Goal: Find contact information: Find contact information

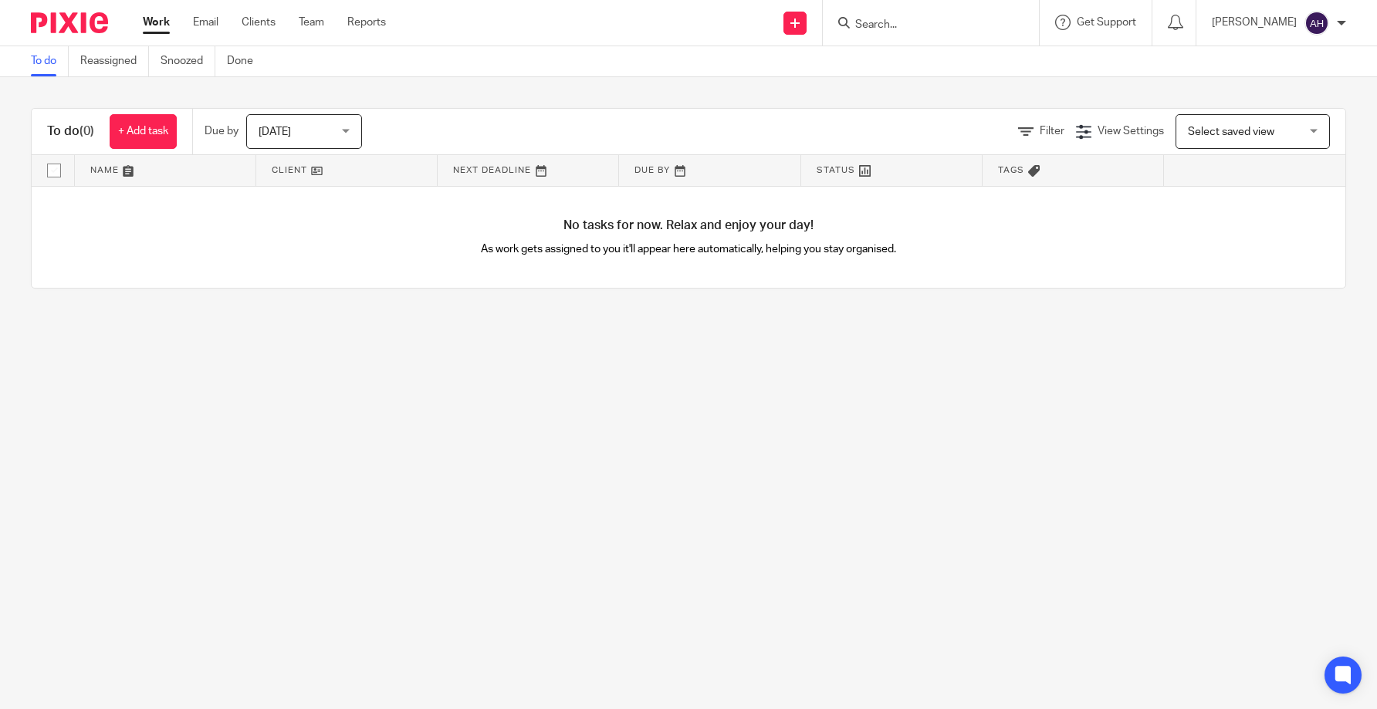
click at [900, 29] on input "Search" at bounding box center [923, 26] width 139 height 14
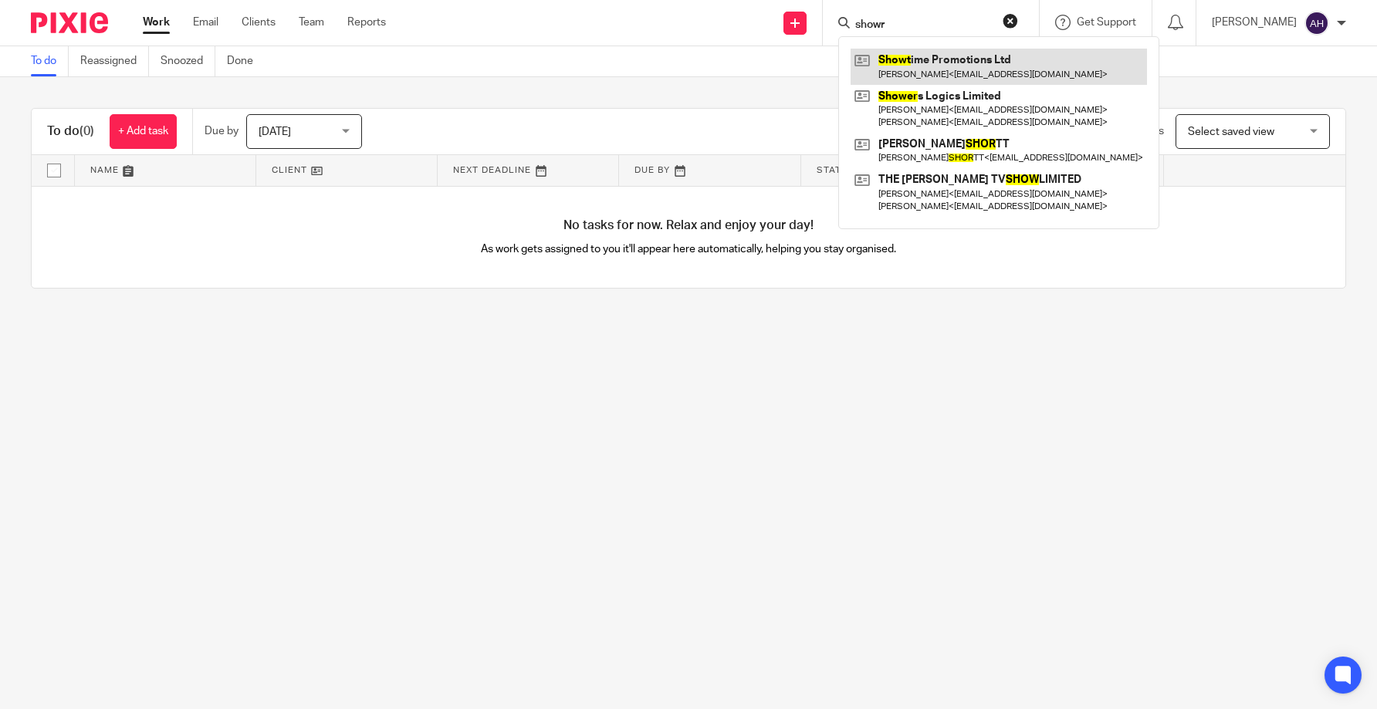
type input "showr"
click at [928, 59] on link at bounding box center [999, 67] width 296 height 36
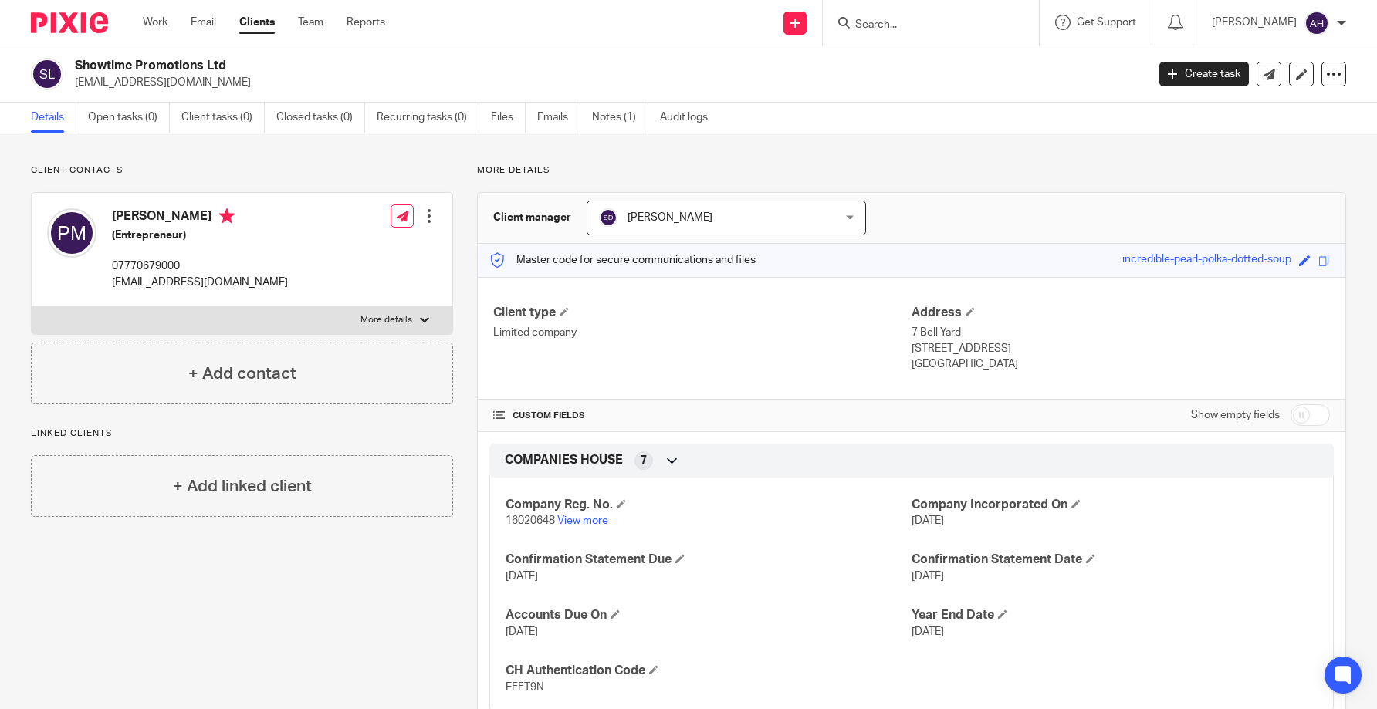
drag, startPoint x: 1004, startPoint y: 348, endPoint x: 951, endPoint y: 348, distance: 53.3
click at [951, 348] on p "London, WC2A 2JR" at bounding box center [1121, 348] width 418 height 15
copy p "WC2A 2JR"
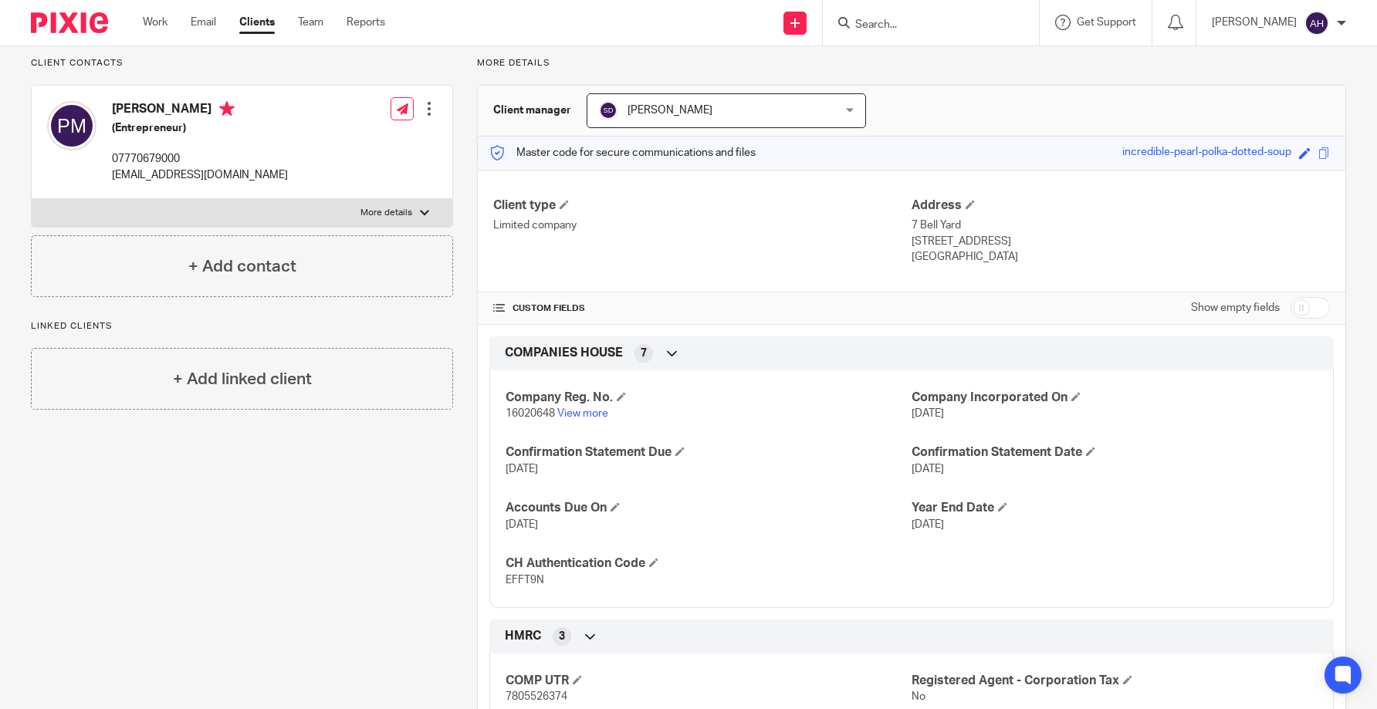
scroll to position [185, 0]
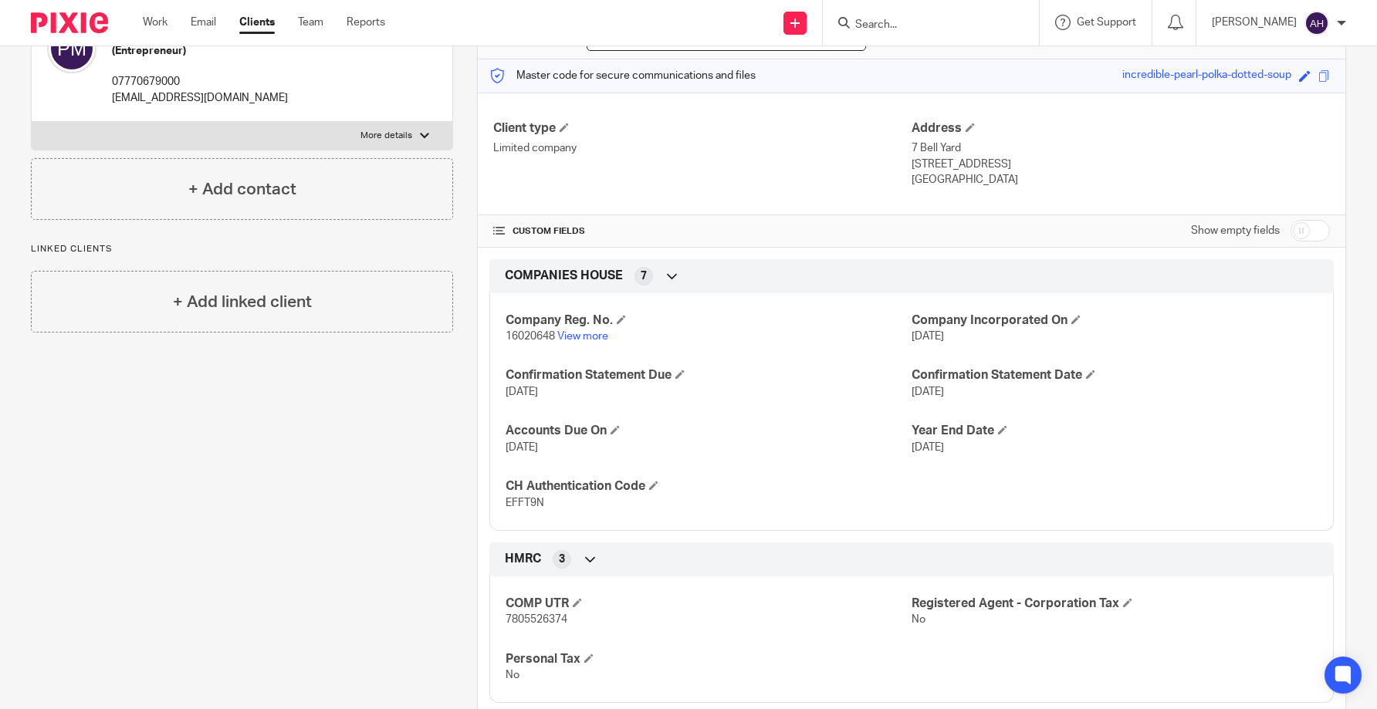
click at [1166, 169] on p "London, WC2A 2JR" at bounding box center [1121, 164] width 418 height 15
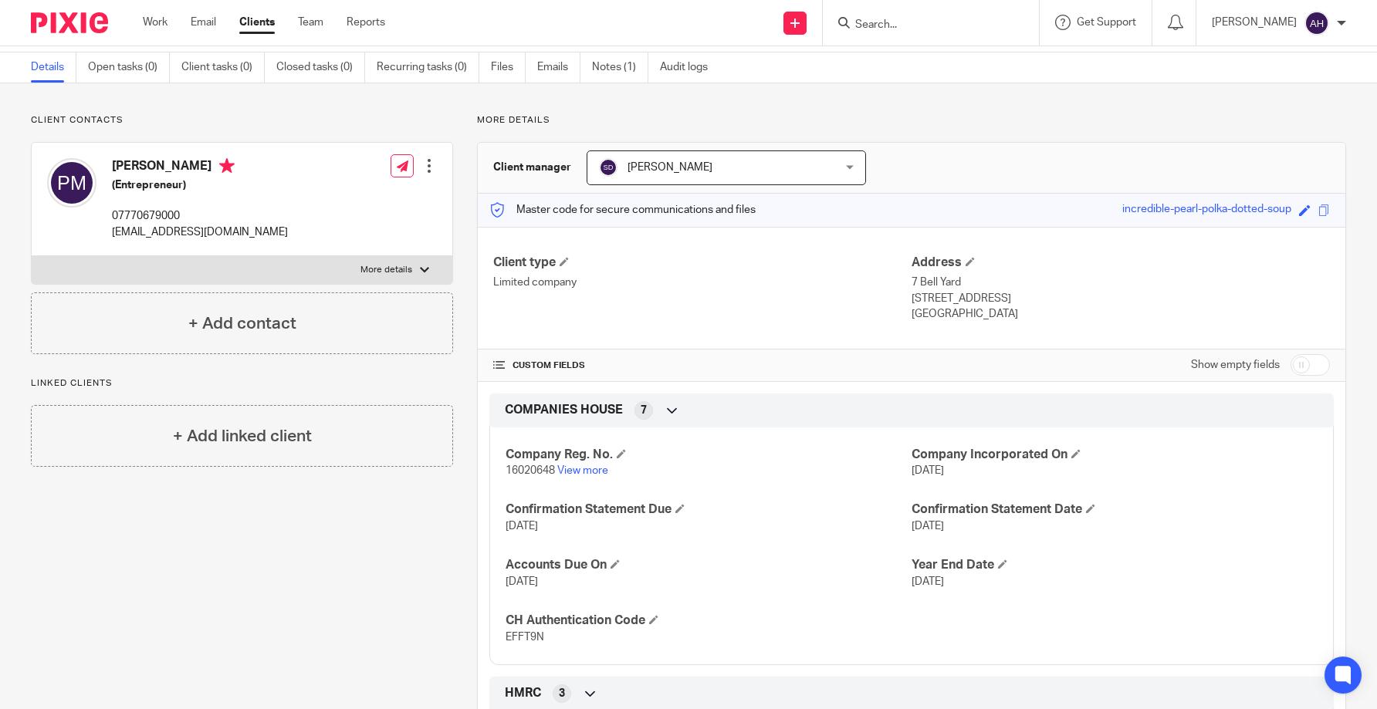
scroll to position [77, 0]
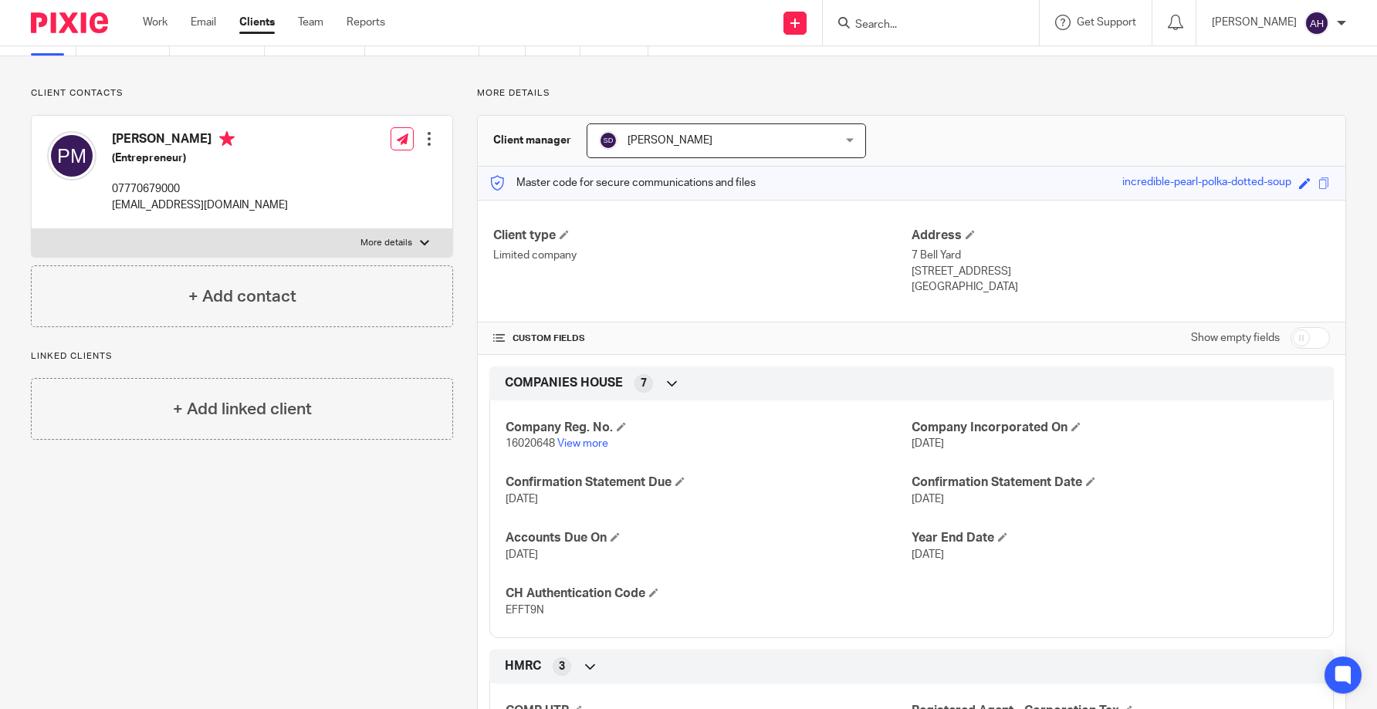
click at [926, 255] on p "7 Bell Yard" at bounding box center [1121, 255] width 418 height 15
drag, startPoint x: 926, startPoint y: 255, endPoint x: 950, endPoint y: 255, distance: 23.9
click at [948, 255] on p "7 Bell Yard" at bounding box center [1121, 255] width 418 height 15
drag, startPoint x: 956, startPoint y: 256, endPoint x: 906, endPoint y: 256, distance: 50.2
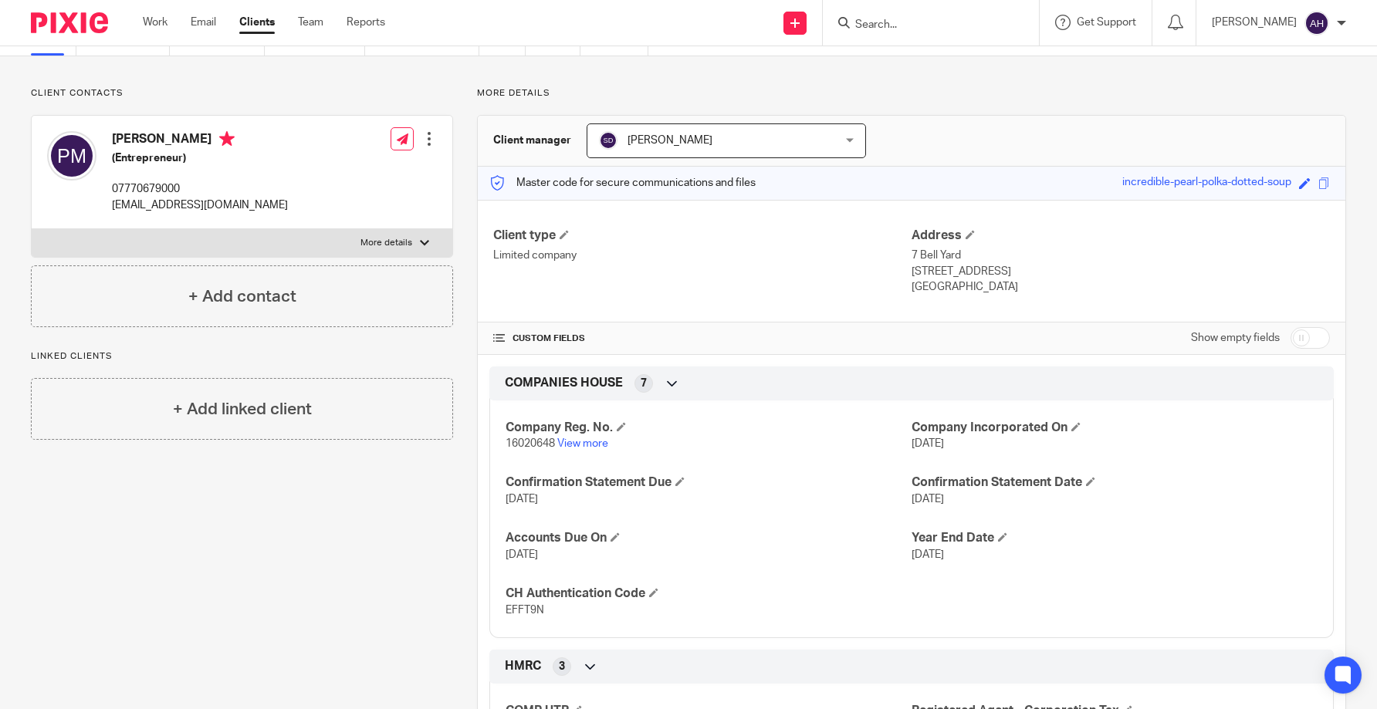
click at [912, 256] on p "7 Bell Yard" at bounding box center [1121, 255] width 418 height 15
copy p "7 Bell Yard"
drag, startPoint x: 973, startPoint y: 278, endPoint x: 1001, endPoint y: 273, distance: 28.9
click at [973, 278] on p "London, WC2A 2JR" at bounding box center [1121, 271] width 418 height 15
drag, startPoint x: 941, startPoint y: 273, endPoint x: 903, endPoint y: 273, distance: 37.8
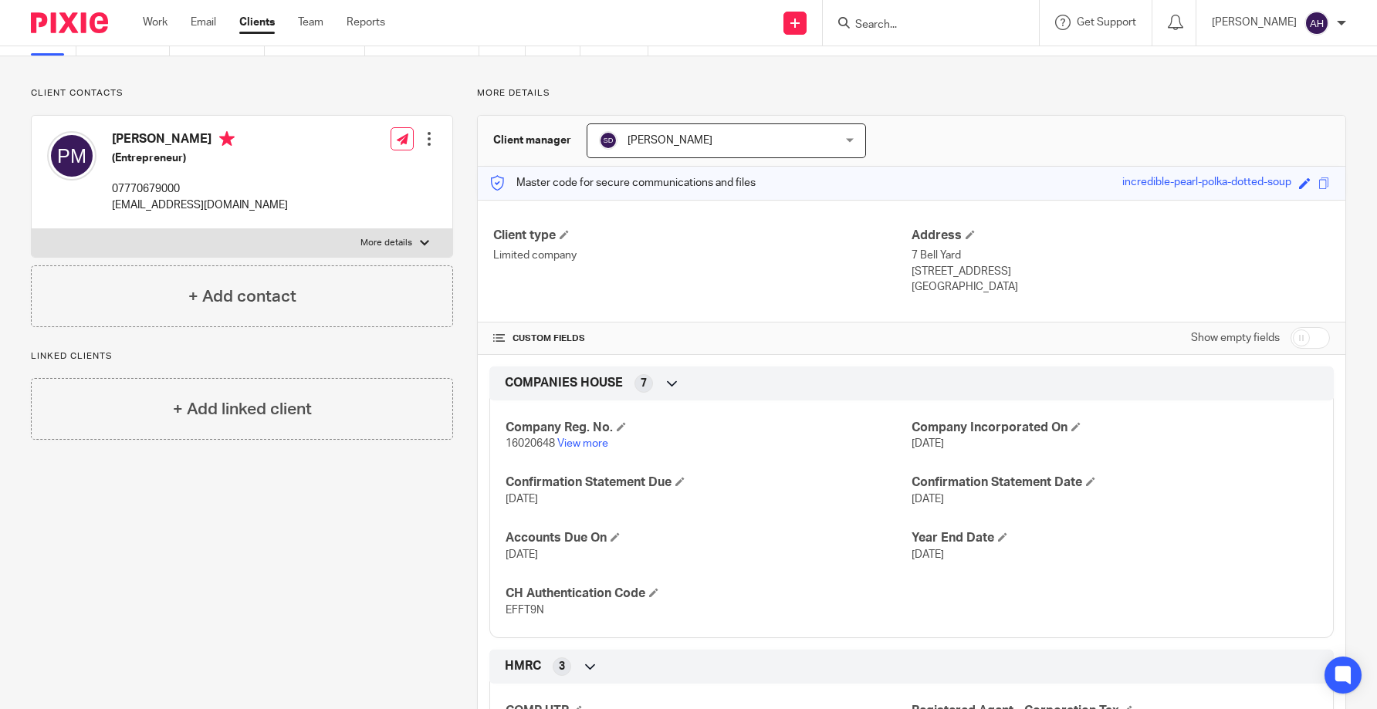
click at [903, 273] on div "Client type Limited company Address 7 Bell Yard London, WC2A 2JR England" at bounding box center [912, 262] width 868 height 124
copy div "Address 7 Bell Yard London"
drag, startPoint x: 903, startPoint y: 273, endPoint x: 849, endPoint y: 265, distance: 54.6
click at [893, 295] on div "Client type Limited company" at bounding box center [702, 262] width 418 height 68
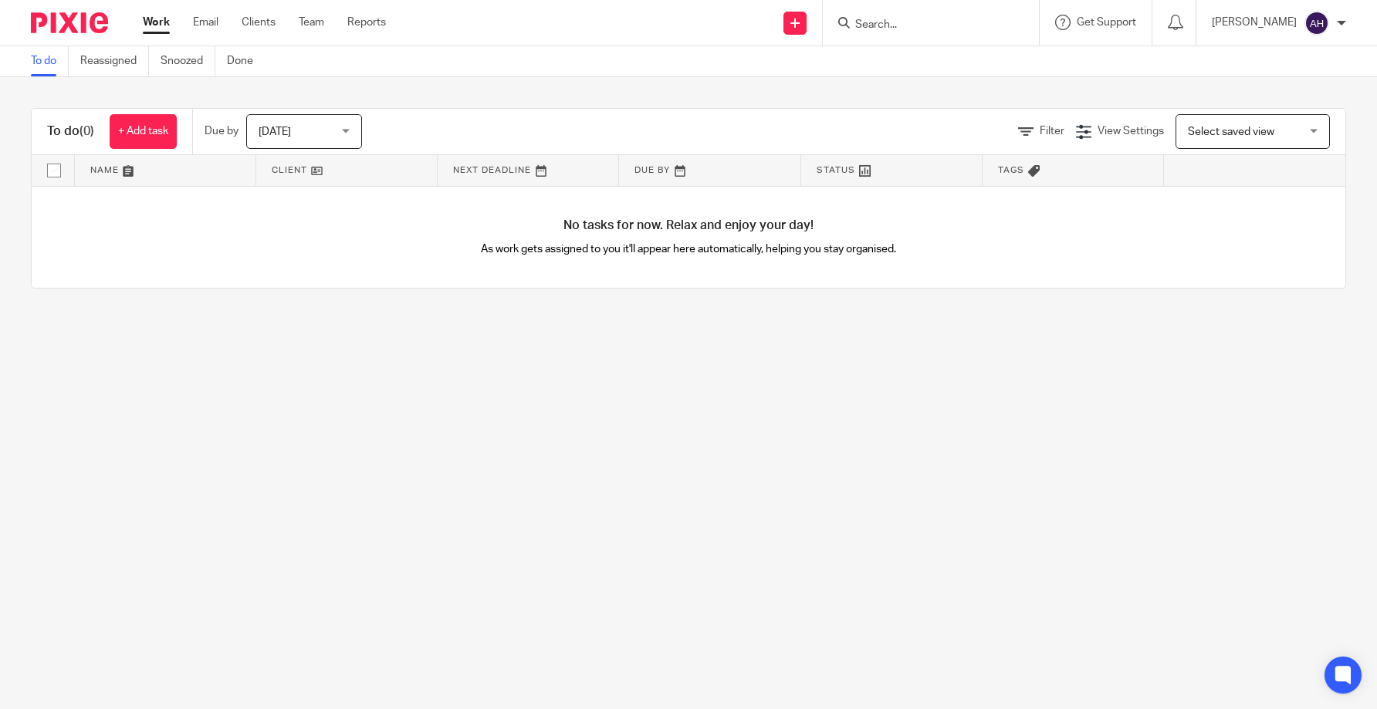
click at [899, 28] on input "Search" at bounding box center [923, 26] width 139 height 14
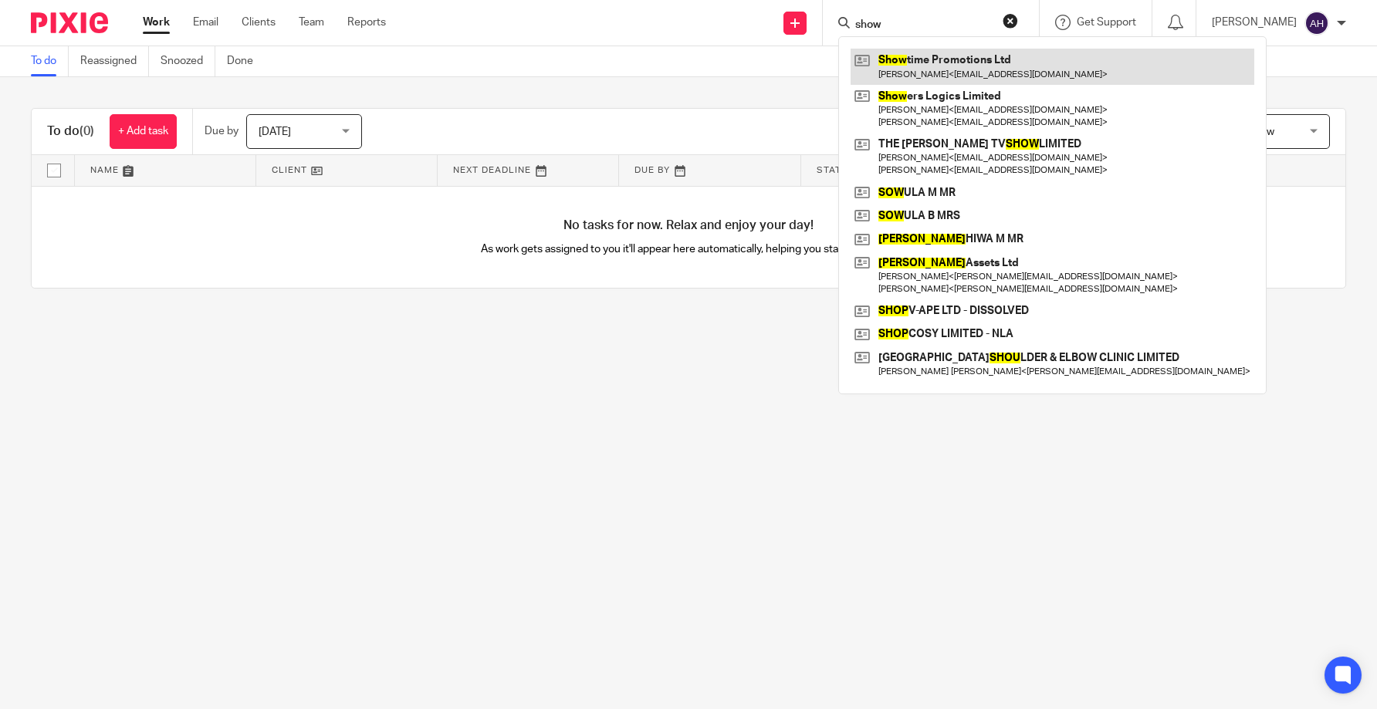
type input "show"
click at [935, 69] on link at bounding box center [1053, 67] width 404 height 36
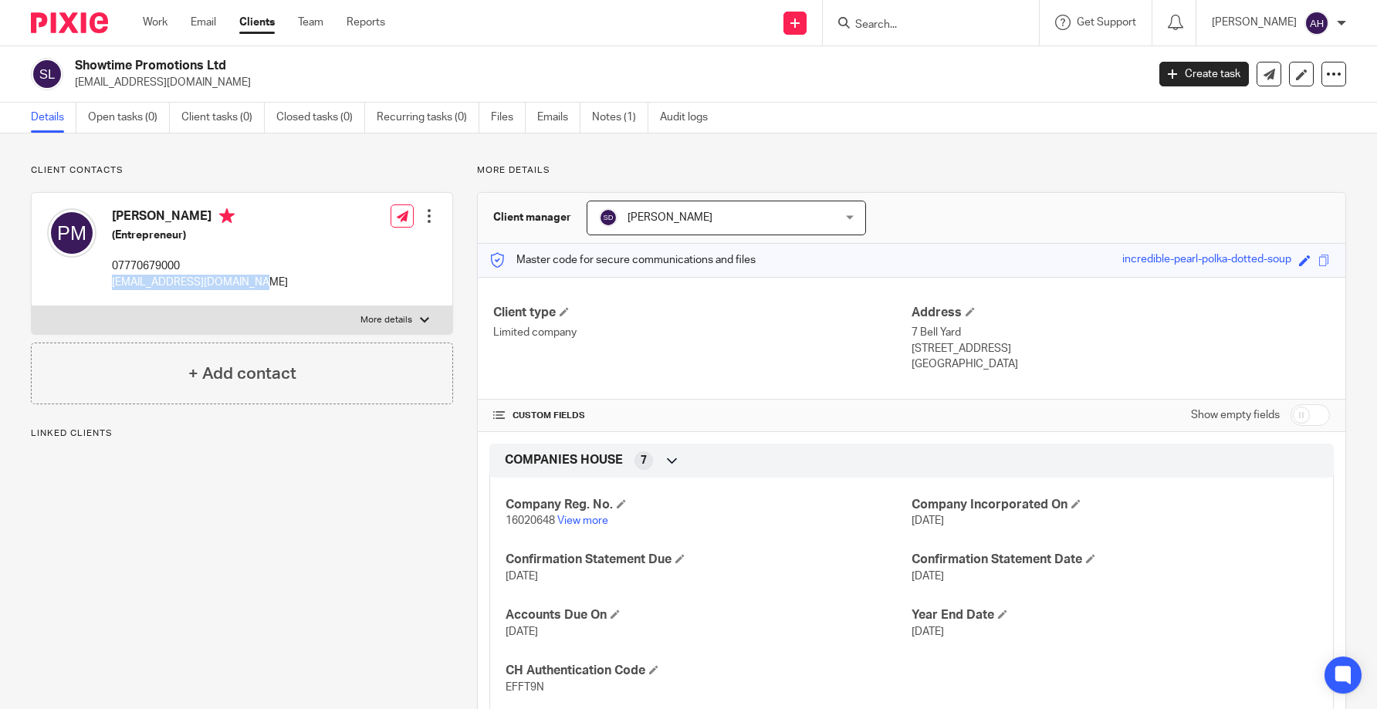
drag, startPoint x: 262, startPoint y: 276, endPoint x: 113, endPoint y: 284, distance: 148.4
click at [113, 284] on p "[EMAIL_ADDRESS][DOMAIN_NAME]" at bounding box center [200, 282] width 176 height 15
copy p "[EMAIL_ADDRESS][DOMAIN_NAME]"
